Goal: Task Accomplishment & Management: Use online tool/utility

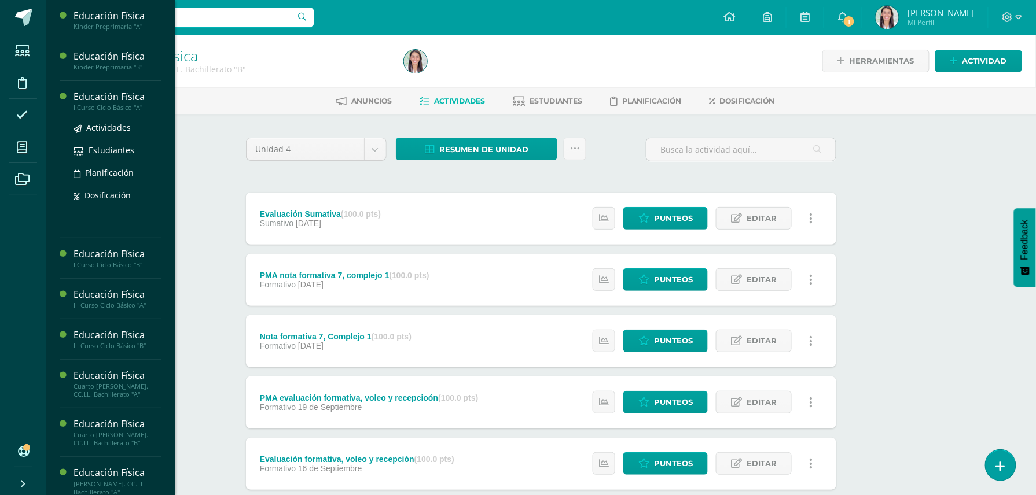
click at [116, 105] on div "I Curso Ciclo Básico "A"" at bounding box center [118, 108] width 88 height 8
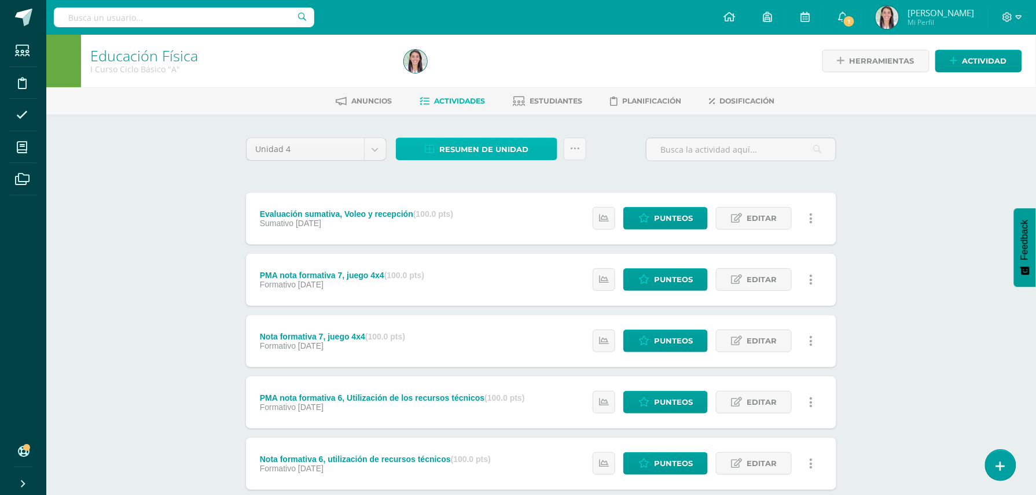
click at [497, 142] on span "Resumen de unidad" at bounding box center [483, 149] width 89 height 21
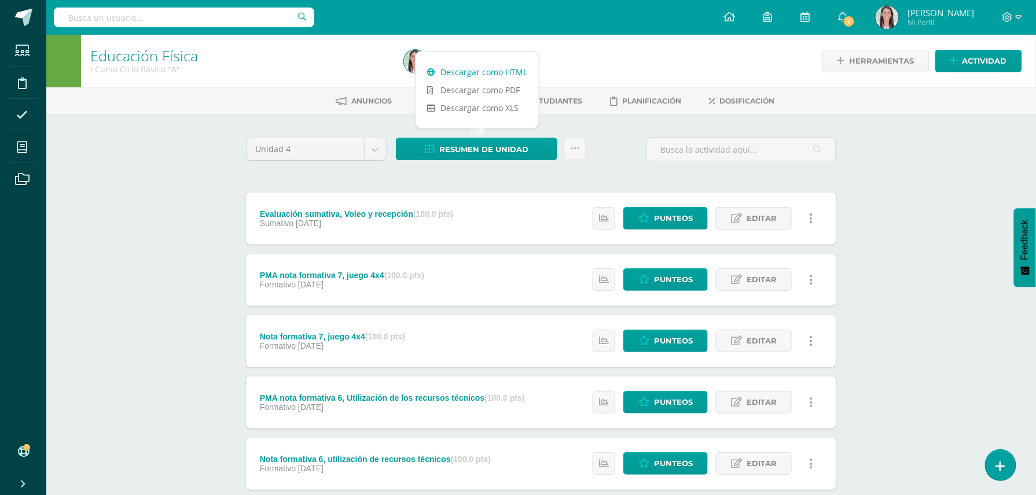
click at [463, 70] on link "Descargar como HTML" at bounding box center [477, 72] width 123 height 18
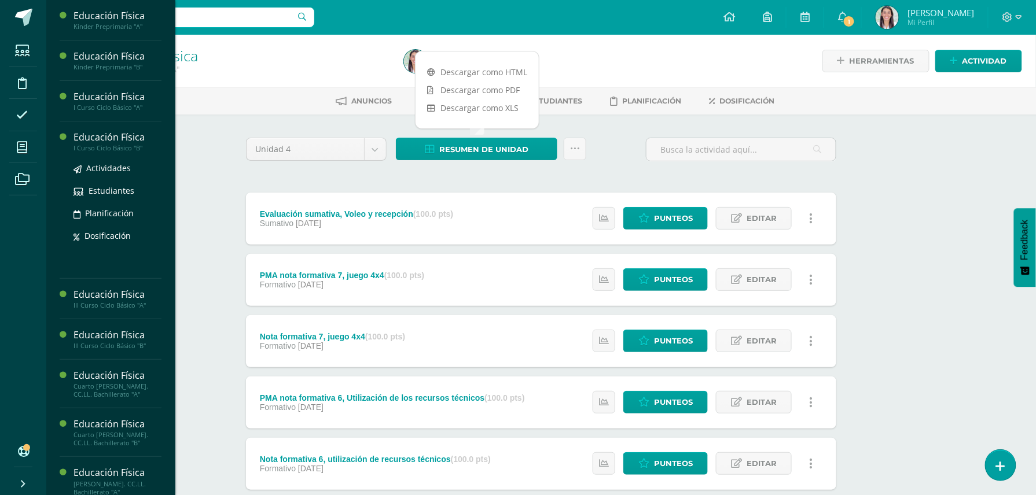
click at [125, 142] on div "Educación Física" at bounding box center [118, 137] width 88 height 13
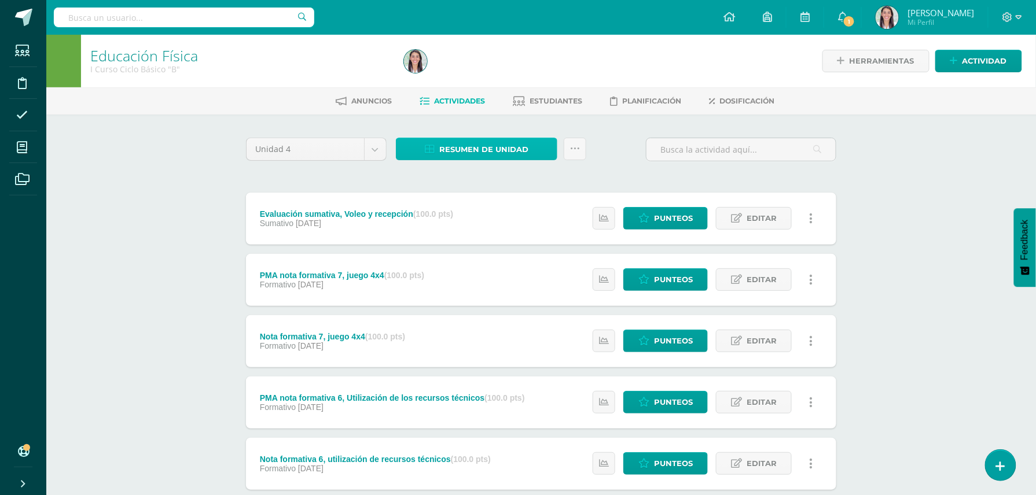
click at [499, 145] on span "Resumen de unidad" at bounding box center [483, 149] width 89 height 21
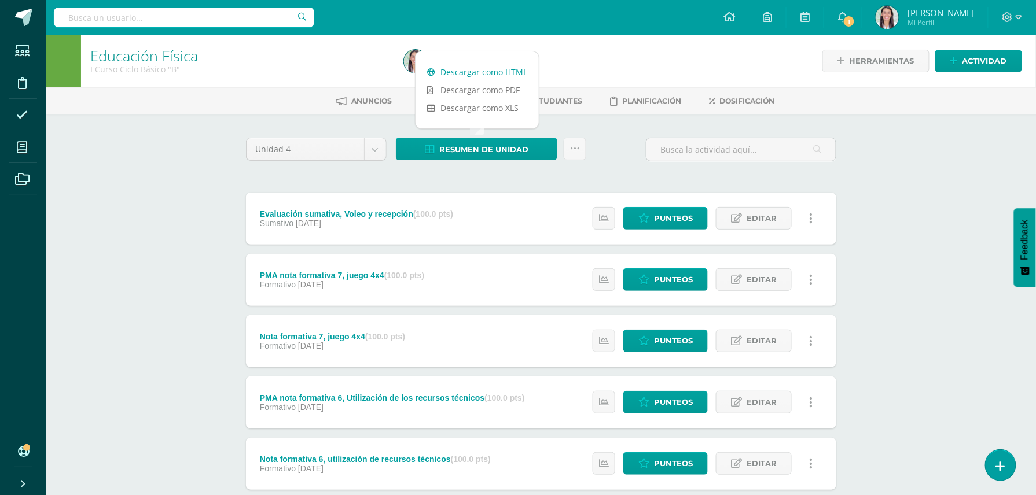
click at [484, 72] on link "Descargar como HTML" at bounding box center [477, 72] width 123 height 18
